Goal: Task Accomplishment & Management: Complete application form

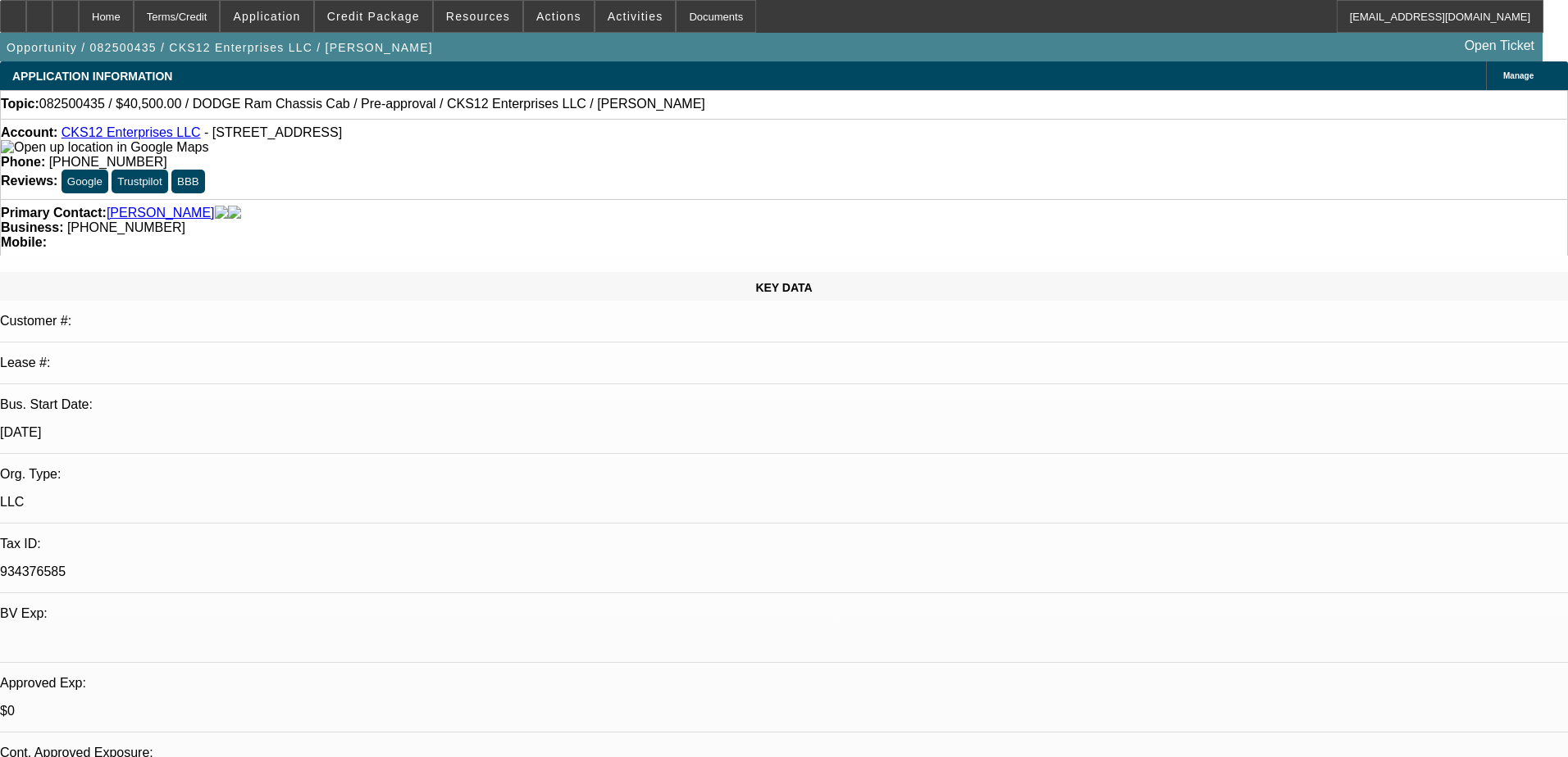
select select "0.1"
select select "0"
select select "9"
select select "0"
select select "6"
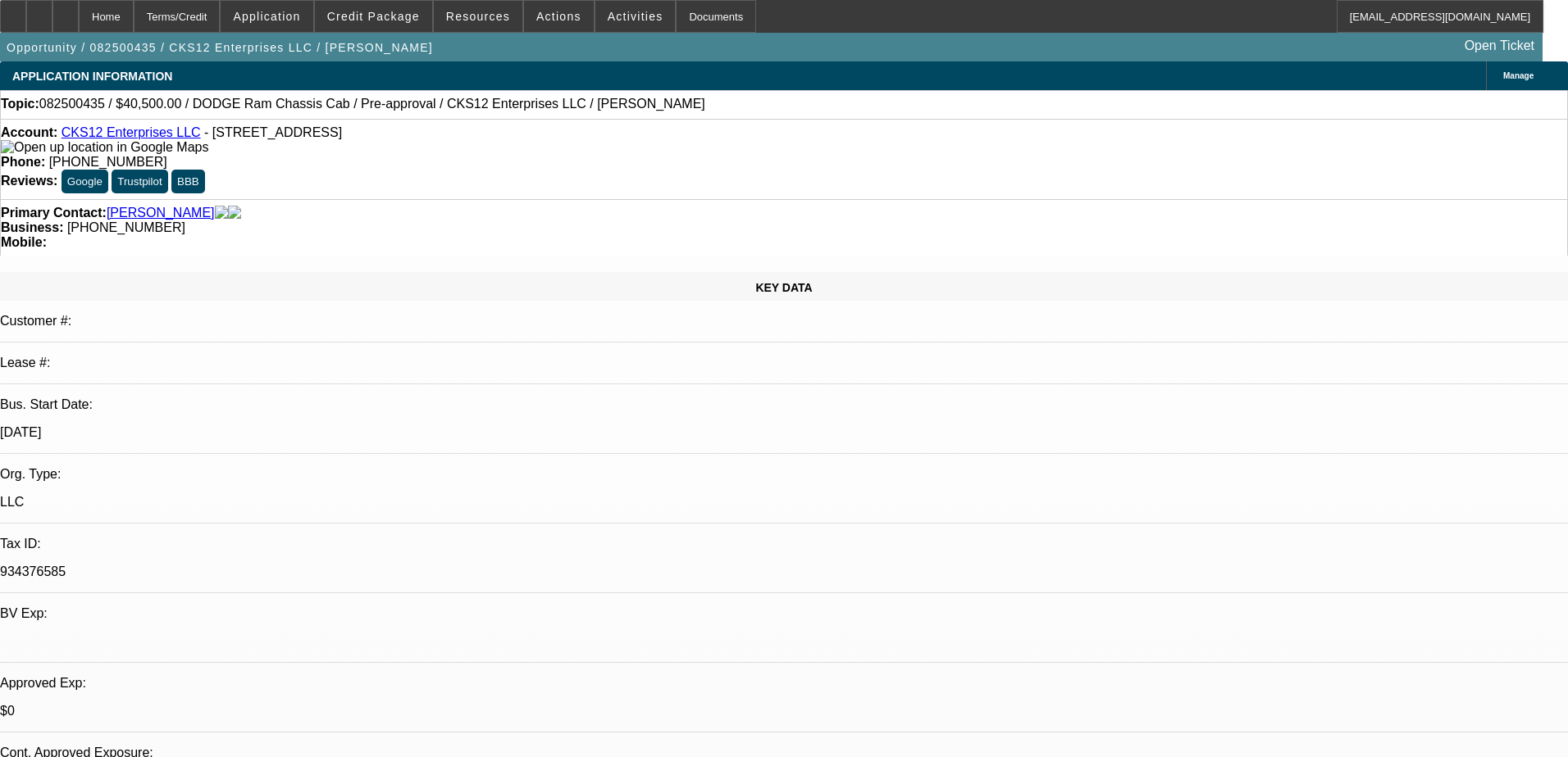
select select "0.1"
select select "0"
select select "9"
select select "0.1"
select select "6"
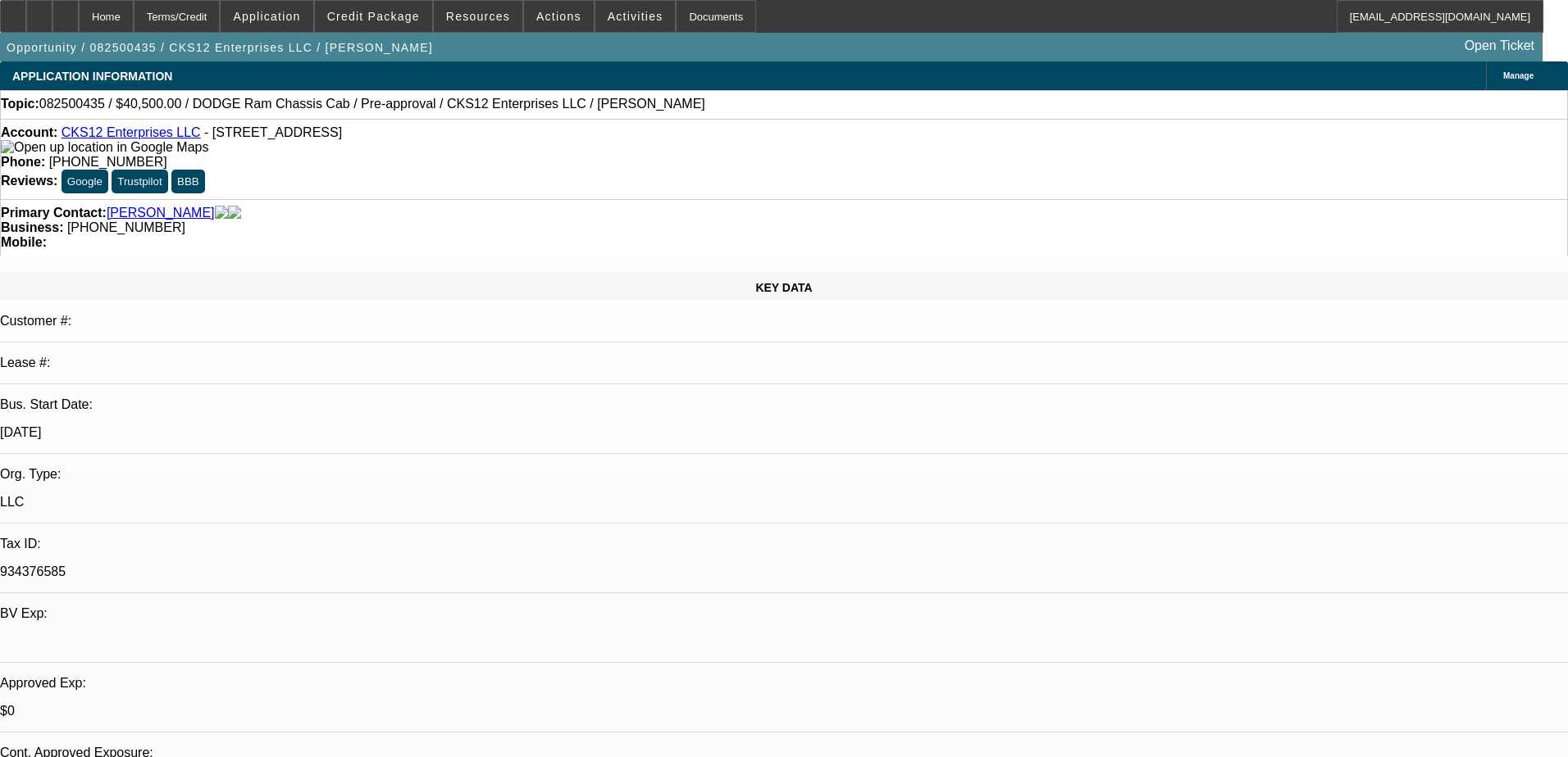
select select "0.1"
select select "2"
select select "0"
select select "6"
select select "0.1"
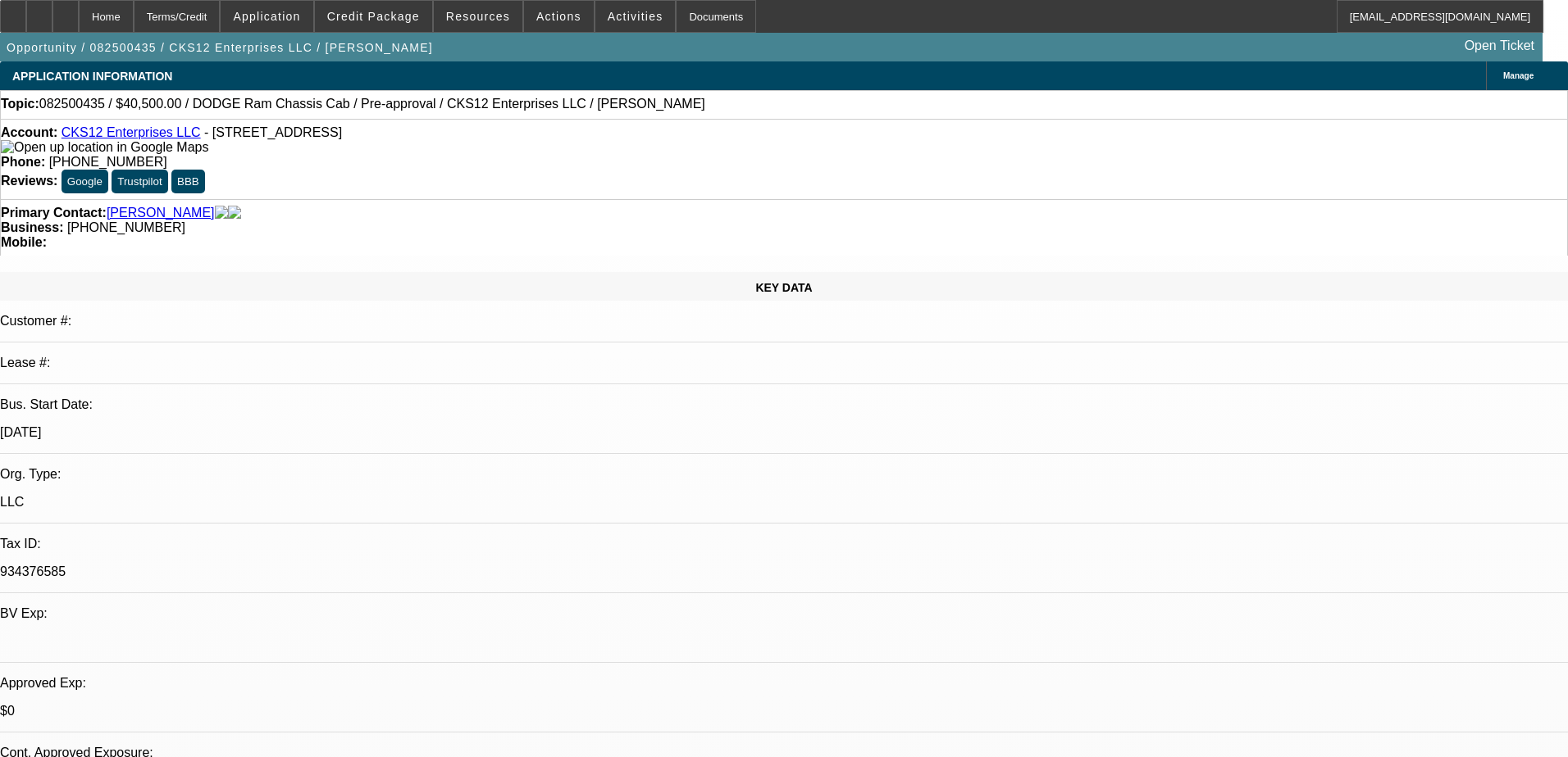
select select "2"
select select "0.1"
select select "4"
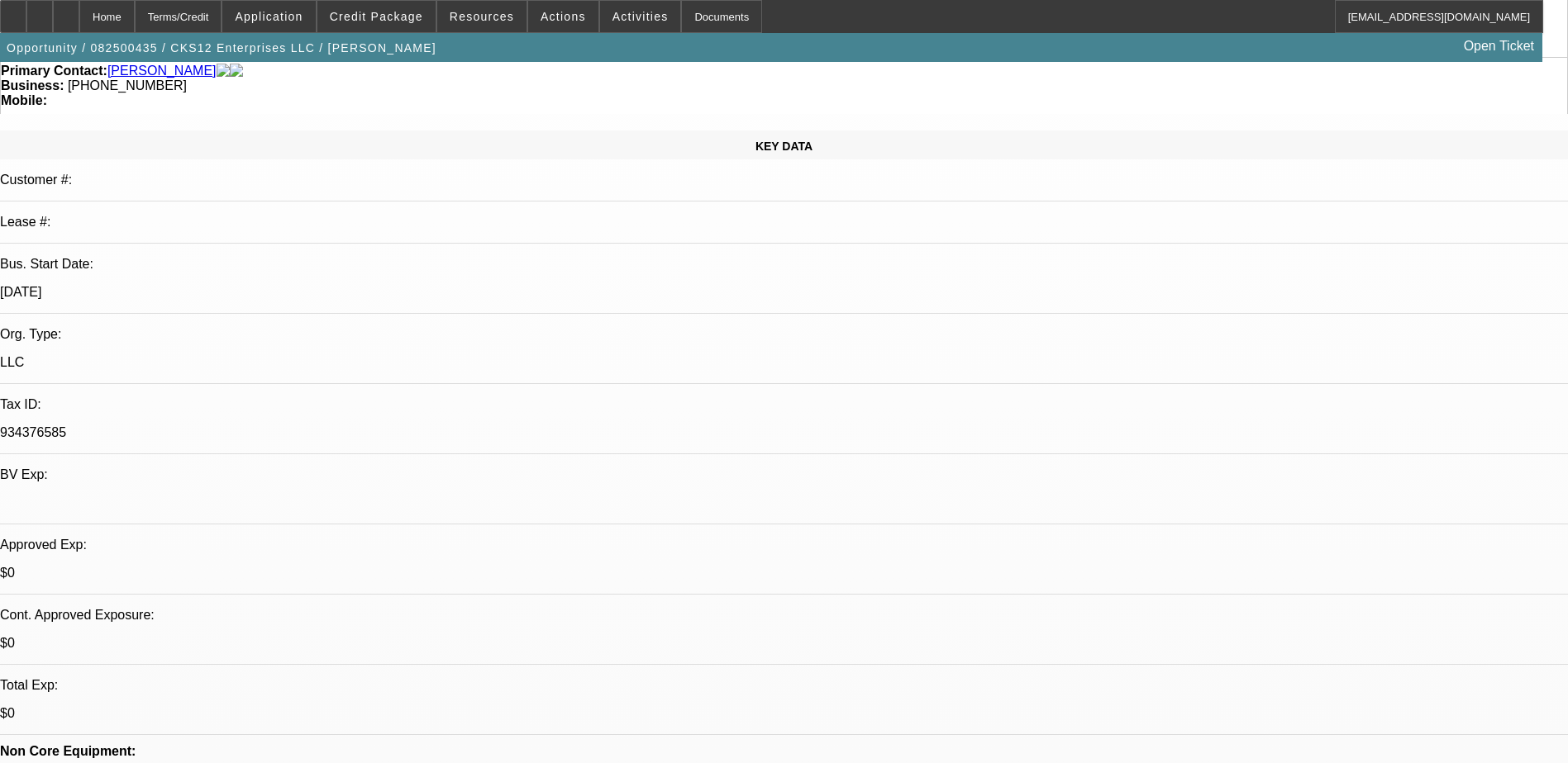
scroll to position [330, 0]
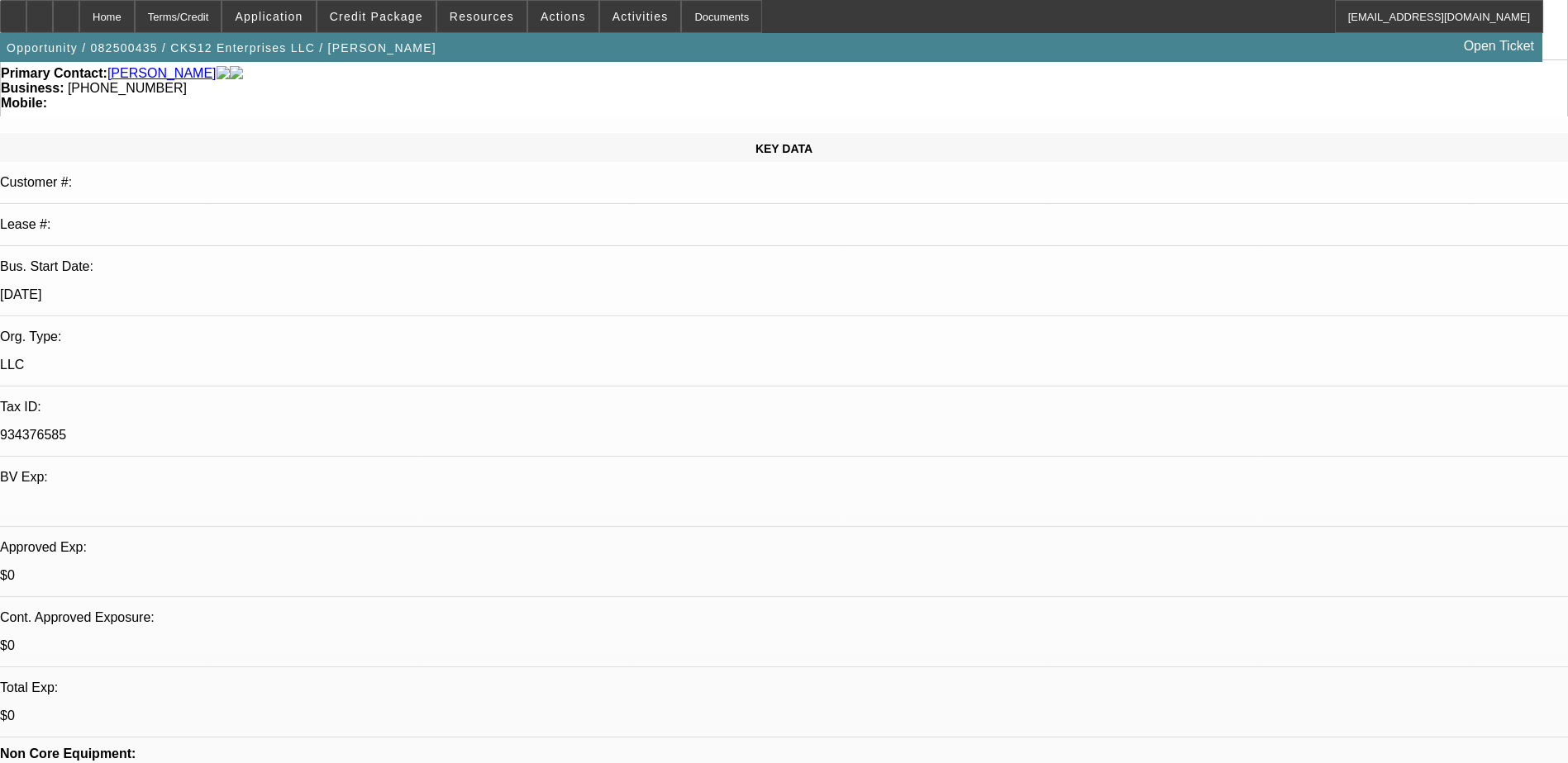
scroll to position [0, 0]
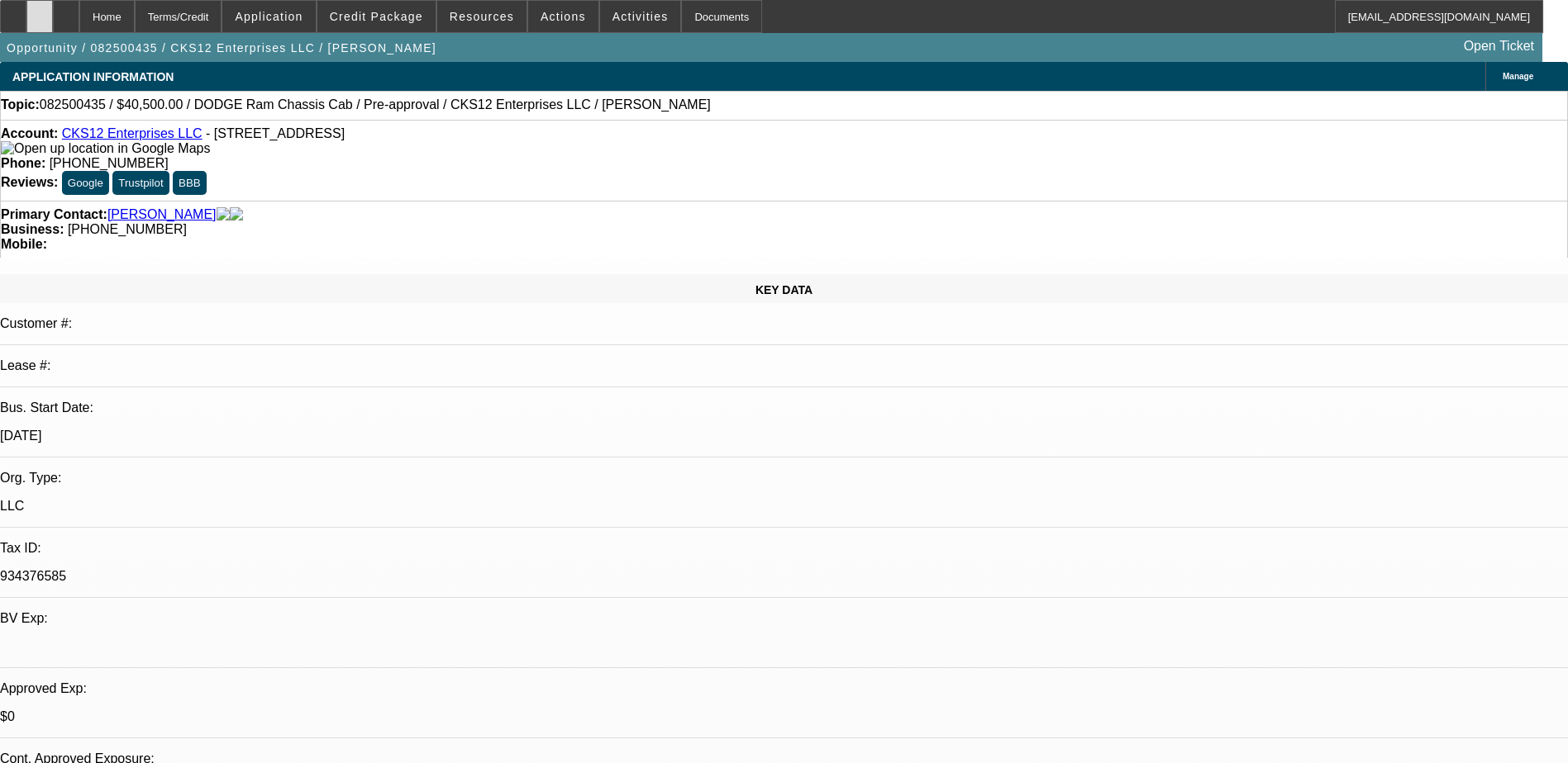
click at [40, 11] on icon at bounding box center [40, 11] width 0 height 0
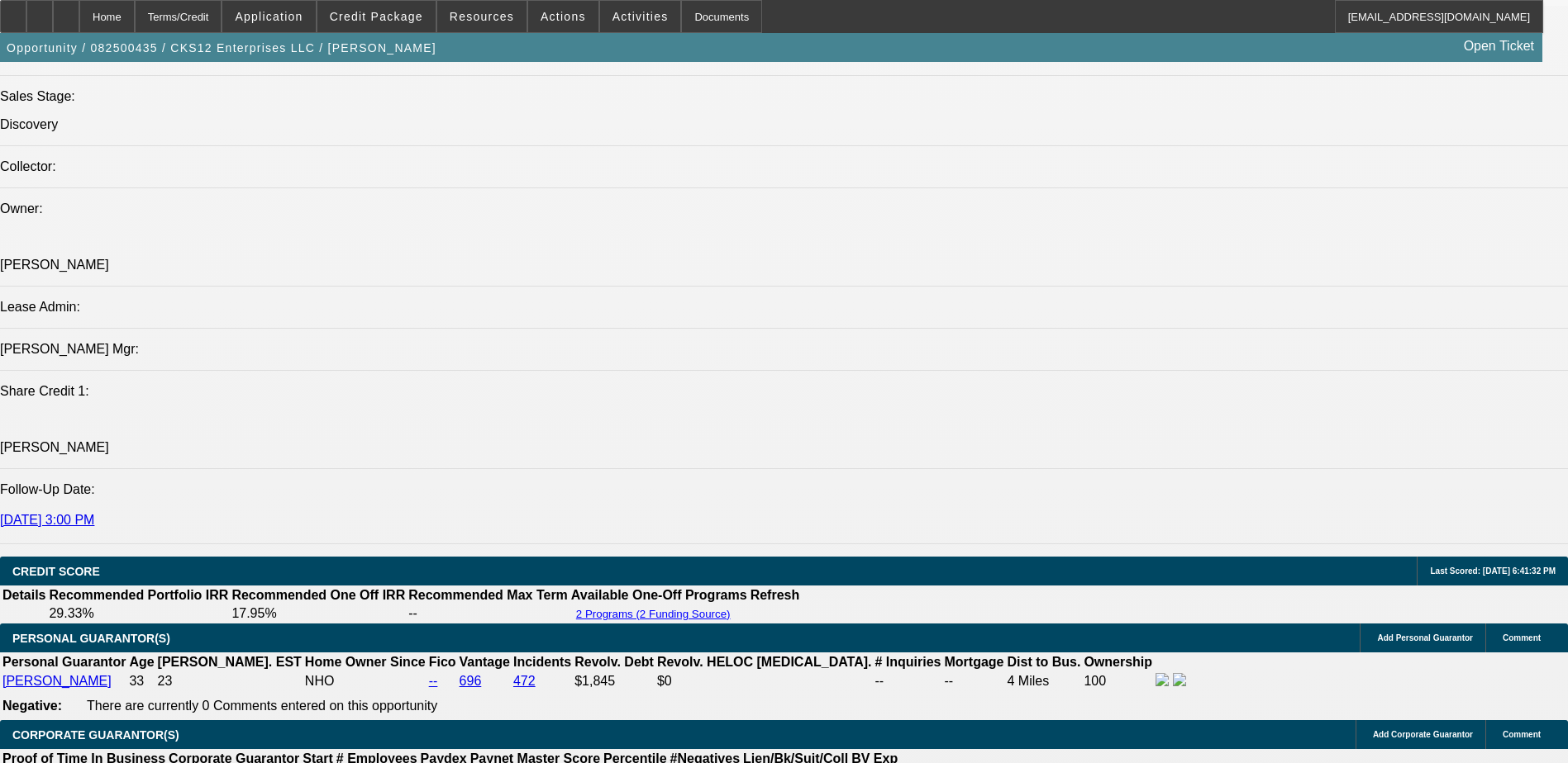
scroll to position [1735, 0]
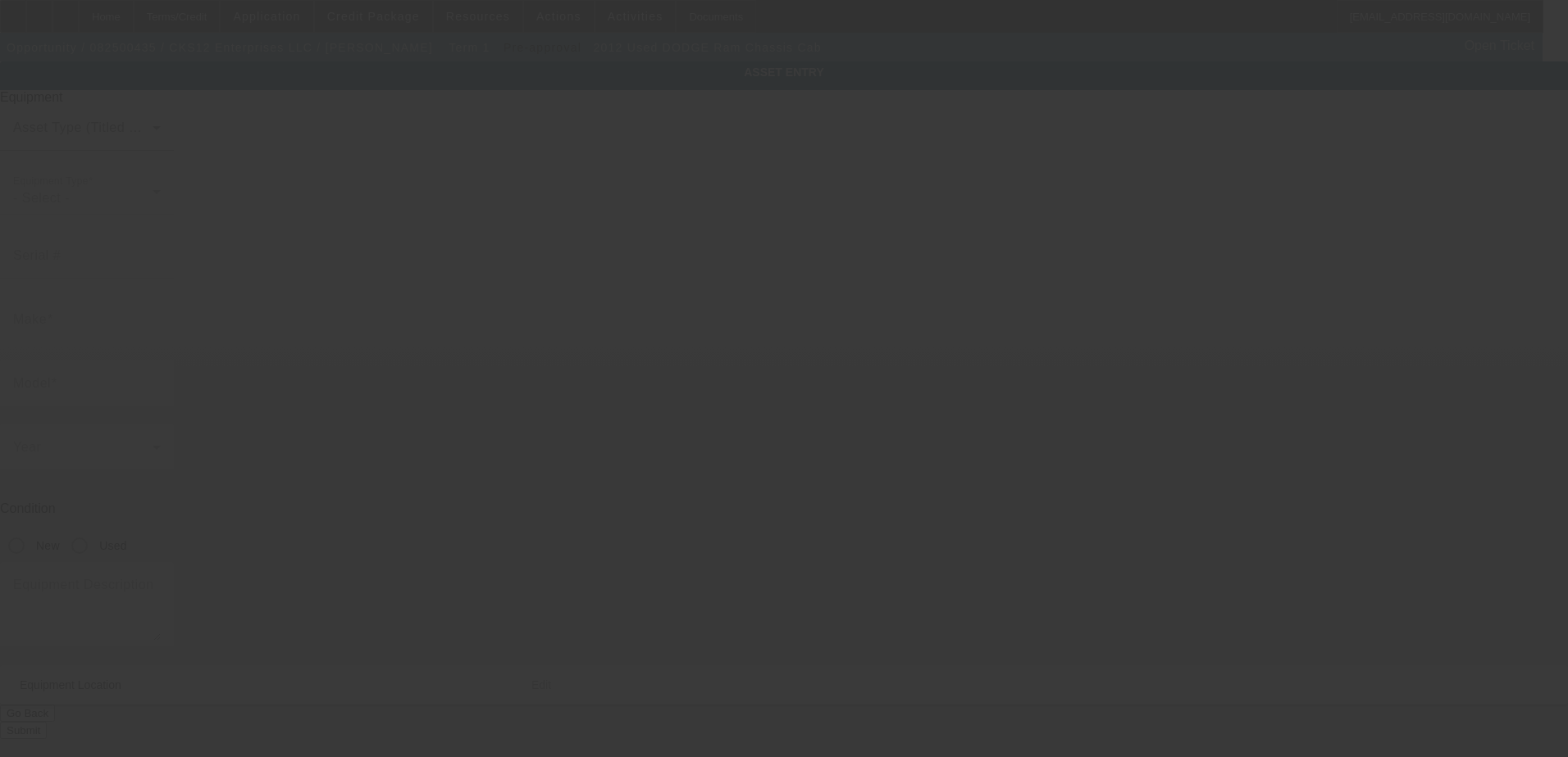
type input "[US_VEHICLE_IDENTIFICATION_NUMBER]"
type input "Dodge"
type input "Ram Chassis Cab"
radio input "true"
type textarea "TOW TRUCK"
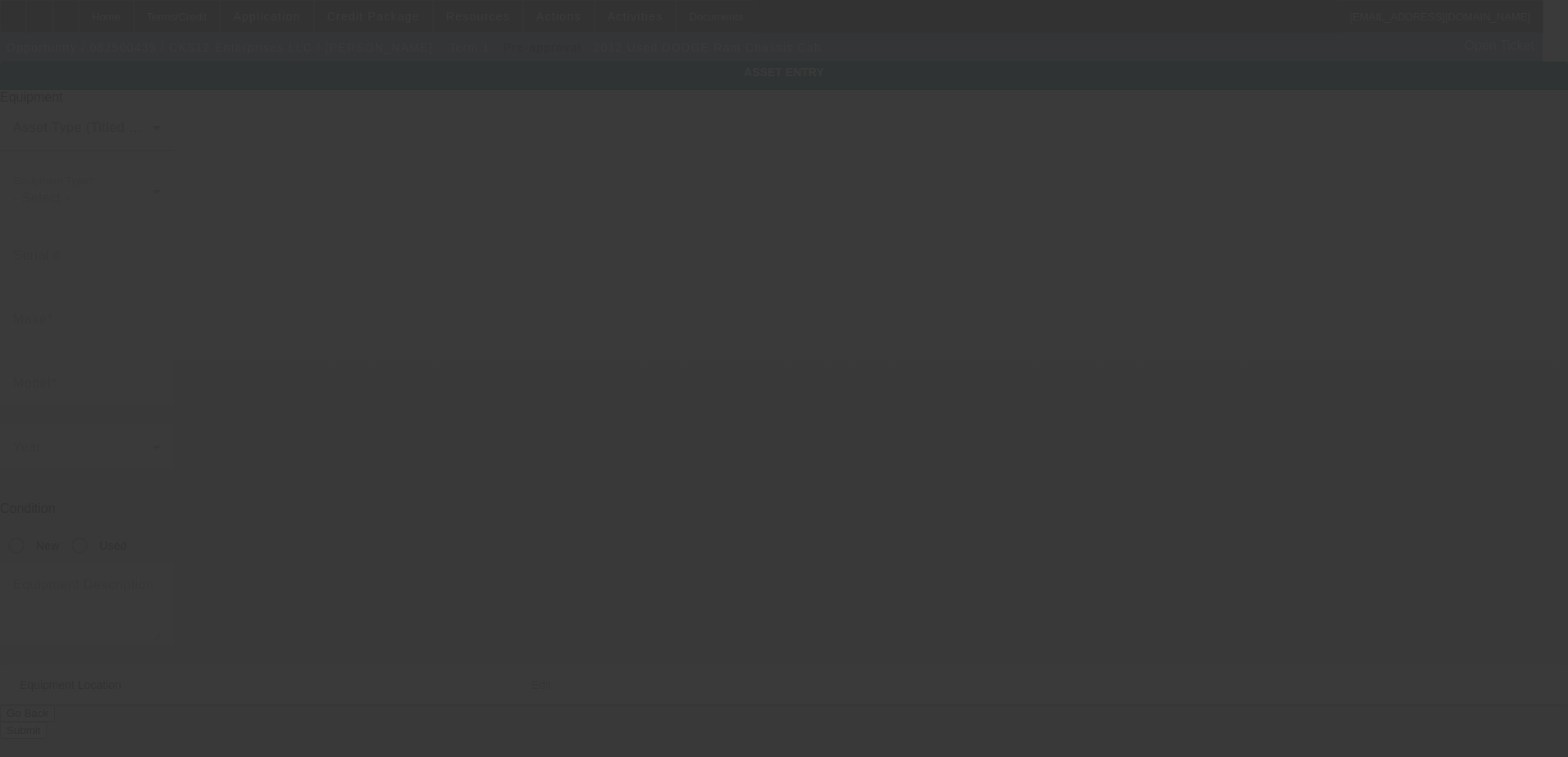
type input "[STREET_ADDRESS]"
type input "[GEOGRAPHIC_DATA]"
type input "30315"
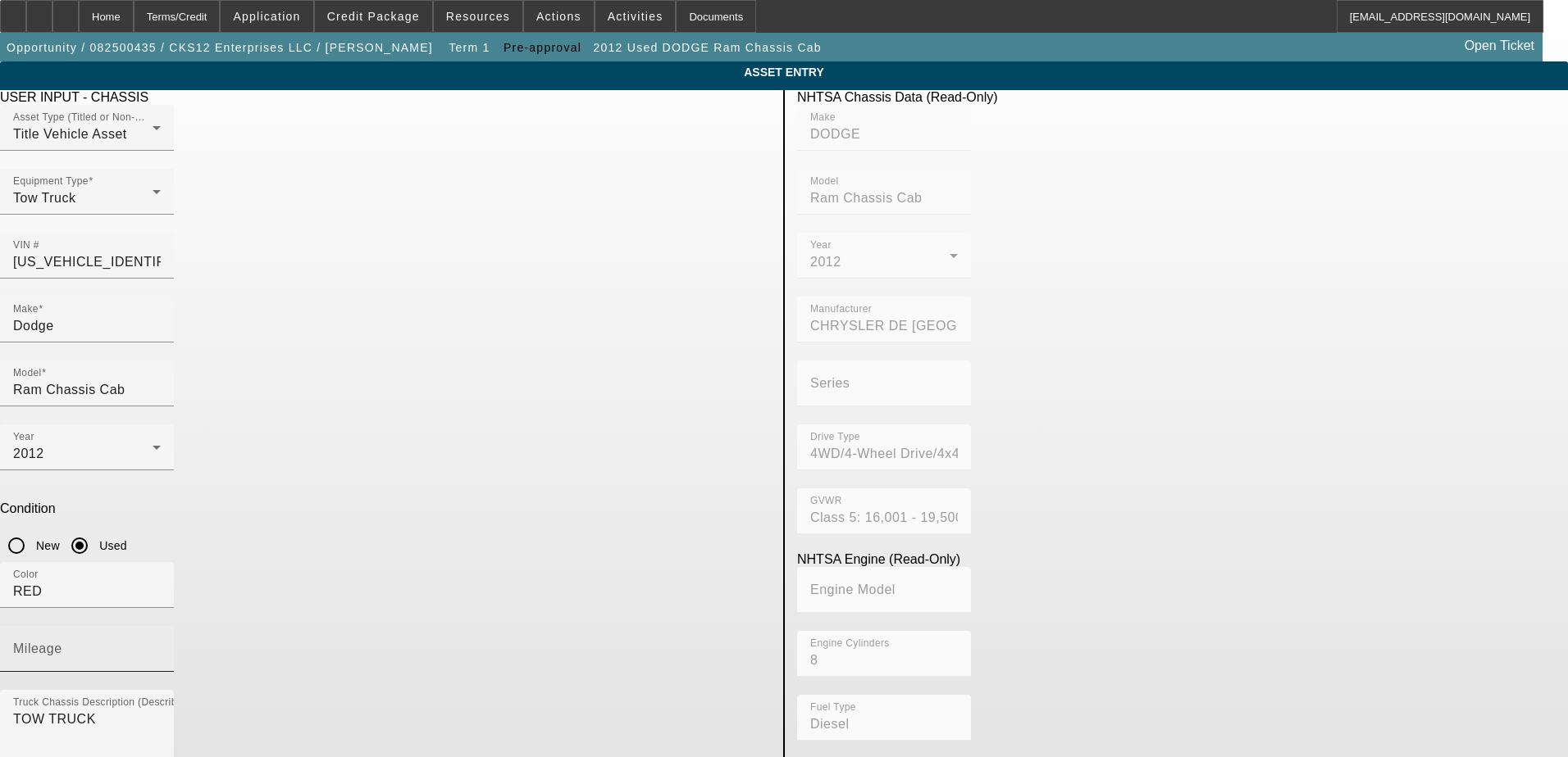
click at [161, 626] on div "Mileage" at bounding box center [87, 649] width 148 height 46
